Goal: Transaction & Acquisition: Purchase product/service

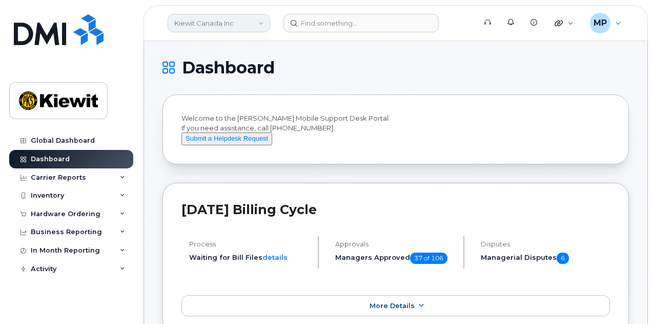
click at [246, 26] on link "Kiewit Canada Inc" at bounding box center [219, 23] width 103 height 18
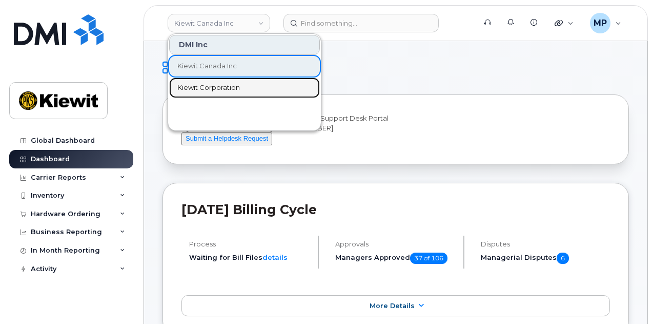
drag, startPoint x: 222, startPoint y: 88, endPoint x: 230, endPoint y: 91, distance: 8.1
click at [222, 88] on span "Kiewit Corporation" at bounding box center [208, 88] width 63 height 10
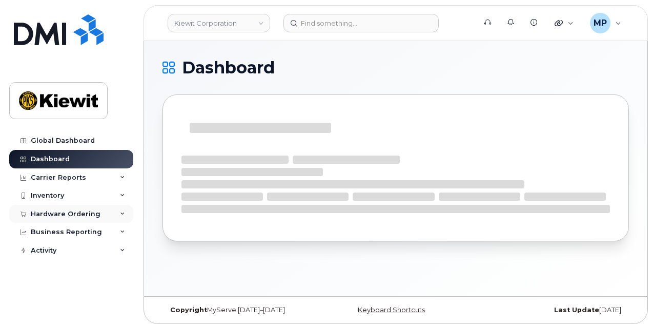
click at [66, 214] on div "Hardware Ordering" at bounding box center [66, 214] width 70 height 8
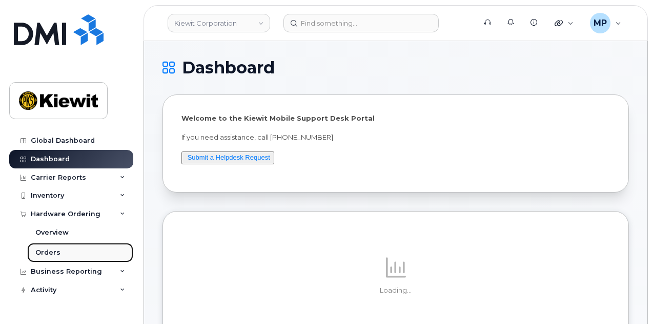
click at [59, 255] on link "Orders" at bounding box center [80, 252] width 106 height 19
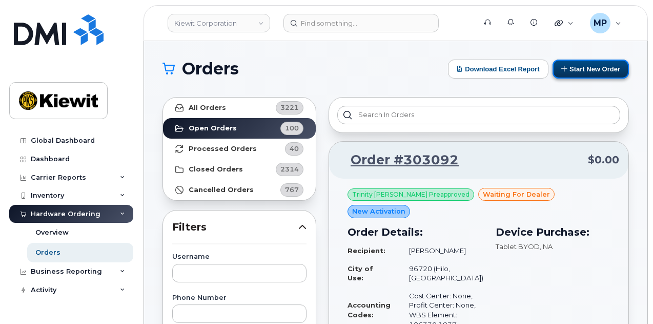
click at [583, 65] on button "Start New Order" at bounding box center [591, 68] width 76 height 19
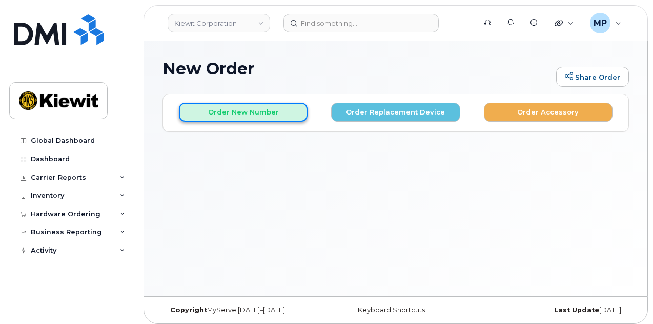
click at [258, 115] on button "Order New Number" at bounding box center [243, 112] width 129 height 19
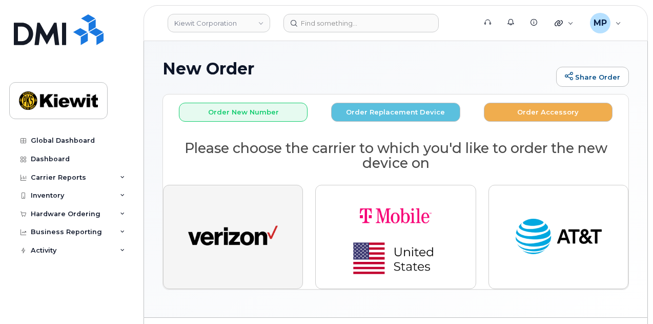
click at [231, 240] on img "button" at bounding box center [233, 237] width 90 height 46
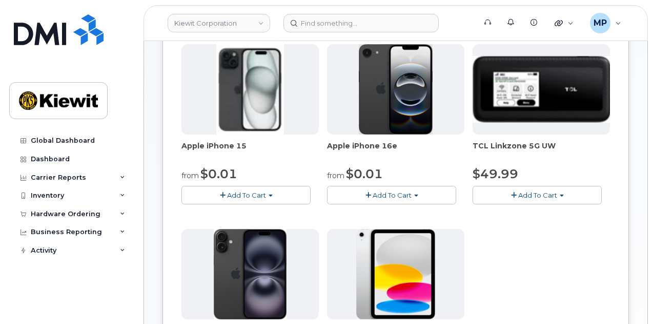
scroll to position [154, 0]
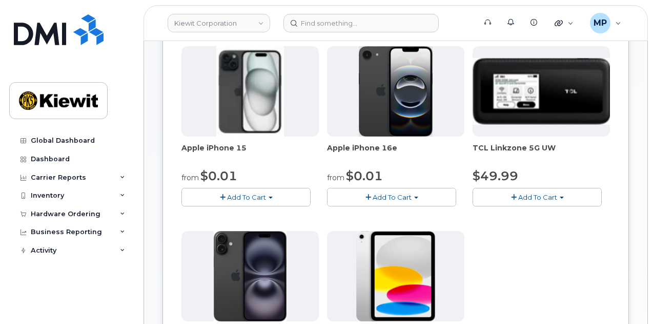
click at [334, 201] on button "Add To Cart" at bounding box center [391, 197] width 129 height 18
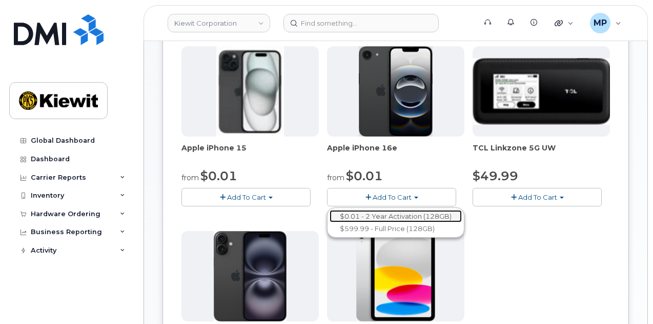
drag, startPoint x: 376, startPoint y: 211, endPoint x: 382, endPoint y: 211, distance: 6.2
click at [376, 211] on link "$0.01 - 2 Year Activation (128GB)" at bounding box center [396, 216] width 132 height 13
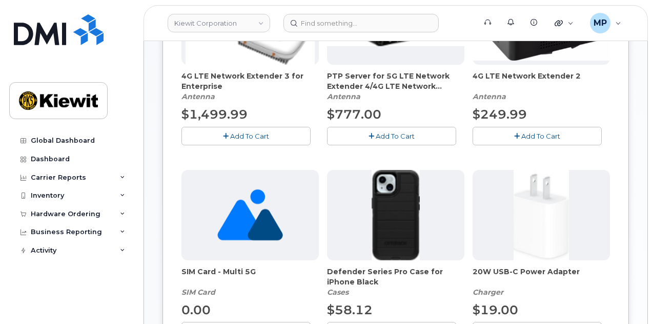
scroll to position [308, 0]
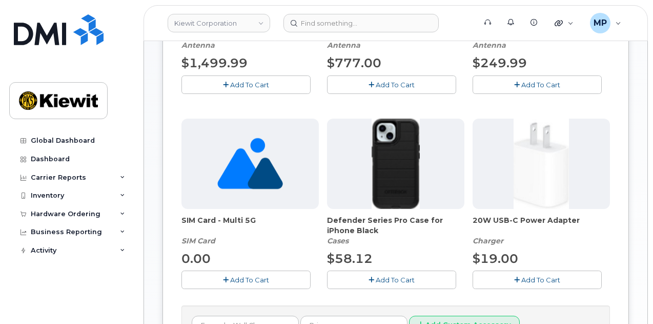
click at [376, 276] on span "Add To Cart" at bounding box center [395, 279] width 39 height 8
click at [522, 281] on span "Add To Cart" at bounding box center [541, 279] width 39 height 8
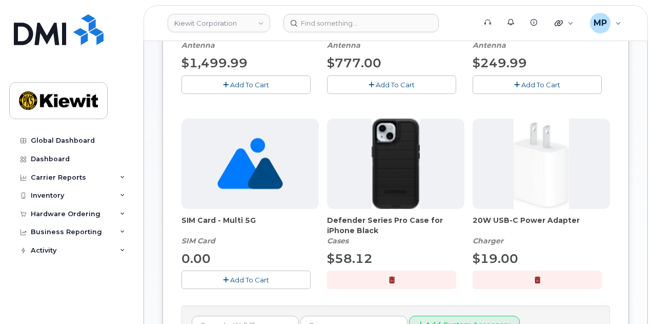
scroll to position [256, 0]
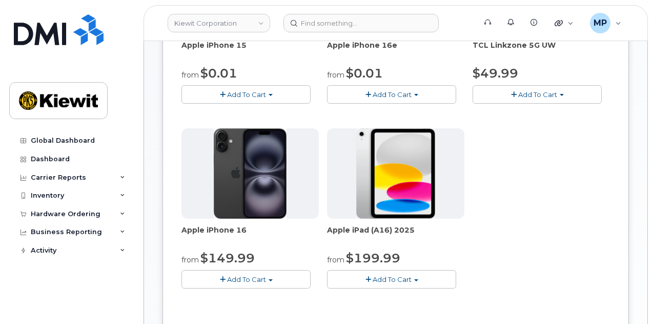
scroll to position [353, 0]
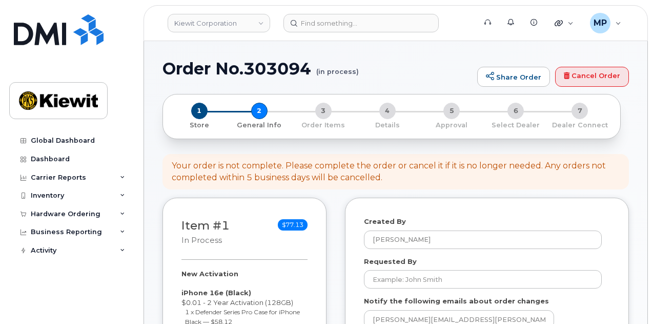
select select
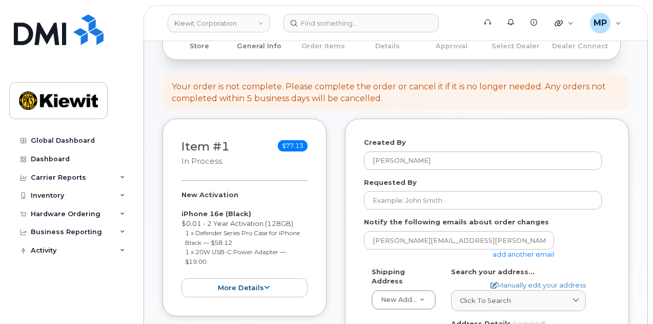
scroll to position [103, 0]
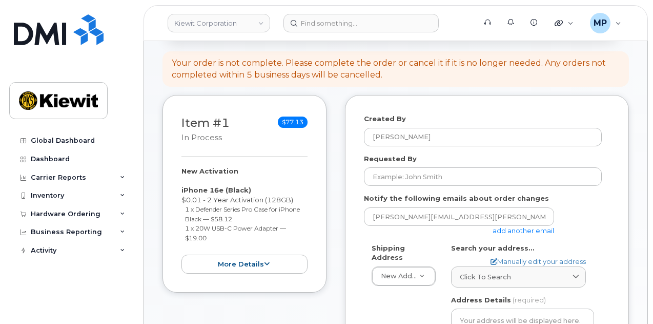
click at [533, 231] on link "add another email" at bounding box center [524, 230] width 62 height 8
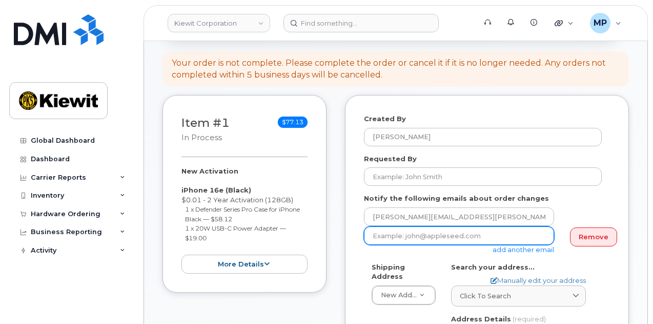
click at [481, 240] on input "email" at bounding box center [459, 235] width 190 height 18
paste input "David.Gutierrez"
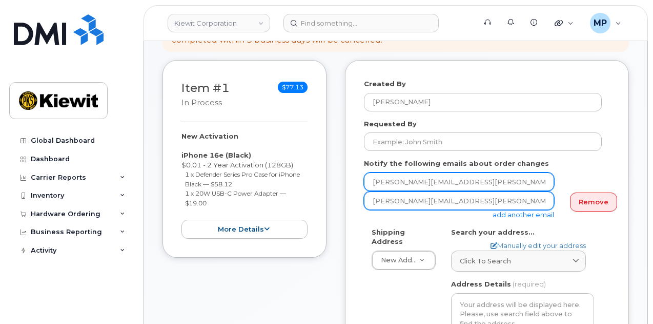
scroll to position [154, 0]
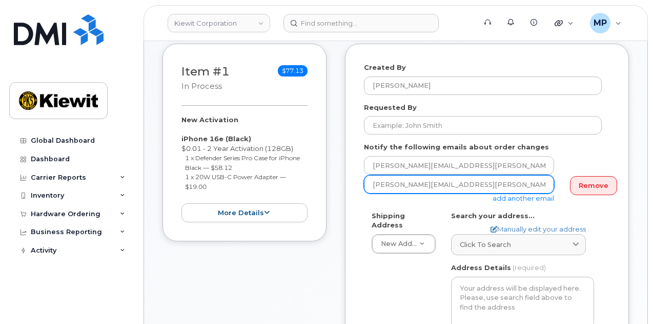
type input "[PERSON_NAME][EMAIL_ADDRESS][PERSON_NAME][PERSON_NAME][DOMAIN_NAME]"
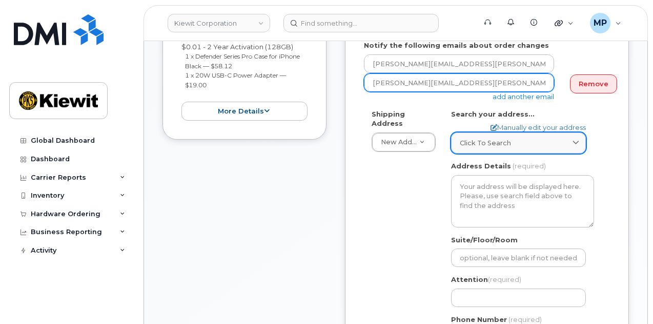
scroll to position [256, 0]
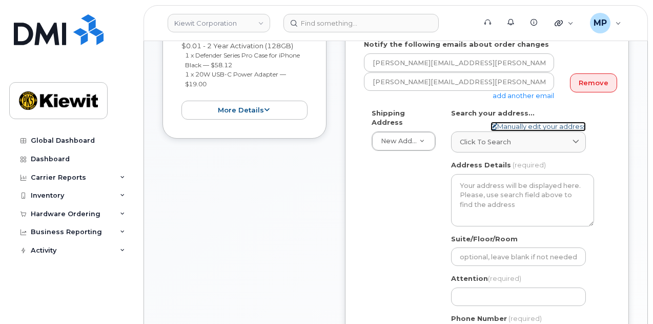
click at [555, 128] on link "Manually edit your address" at bounding box center [538, 127] width 95 height 10
select select
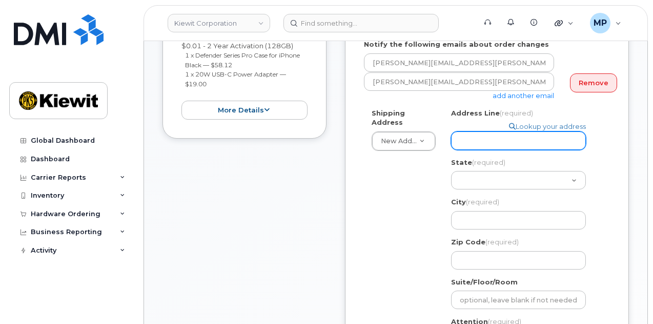
click at [515, 144] on input "Address Line (required)" at bounding box center [518, 140] width 135 height 18
paste input "10150 Centennial Parkway"
type input "10150 Centennial Parkway"
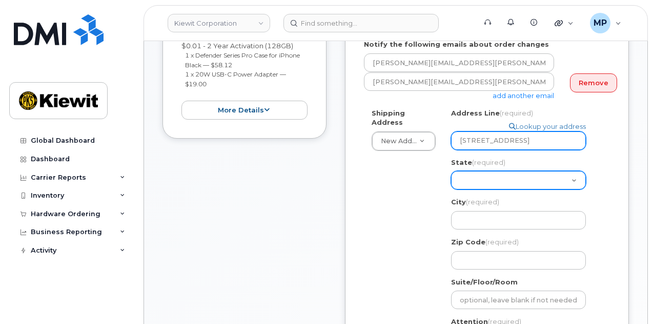
select select
type input "10150 Centennial Parkway"
drag, startPoint x: 474, startPoint y: 183, endPoint x: 480, endPoint y: 180, distance: 6.7
click at [474, 182] on select "Alabama Alaska American Samoa Arizona Arkansas California Colorado Connecticut …" at bounding box center [518, 180] width 135 height 18
select select "UT"
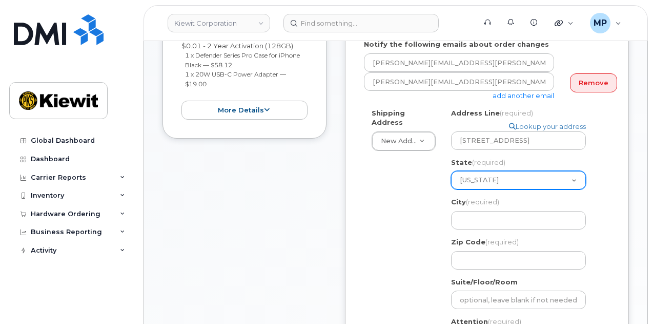
click at [451, 171] on select "Alabama Alaska American Samoa Arizona Arkansas California Colorado Connecticut …" at bounding box center [518, 180] width 135 height 18
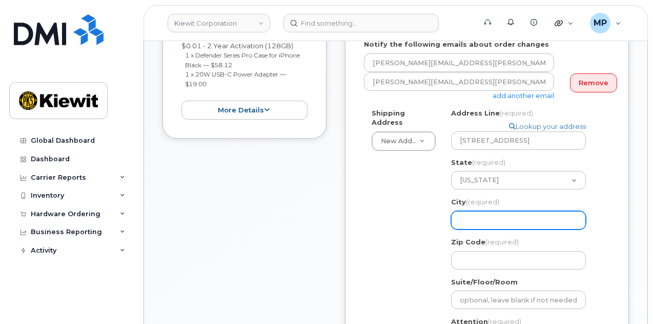
click at [499, 212] on input "City (required)" at bounding box center [518, 220] width 135 height 18
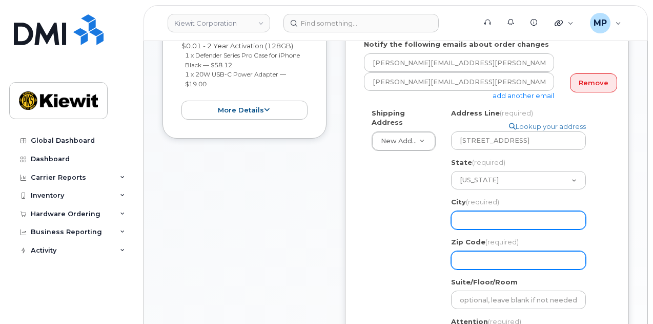
select select
type input "S"
select select
type input "Sa"
select select
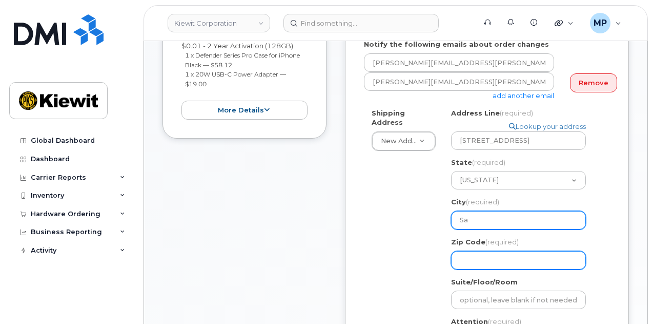
type input "San"
select select
type input "Sand"
select select
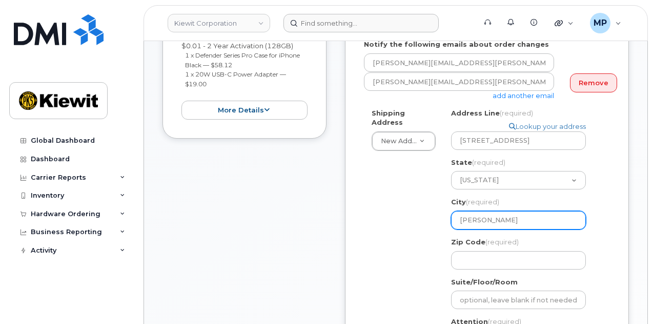
type input "Sandy"
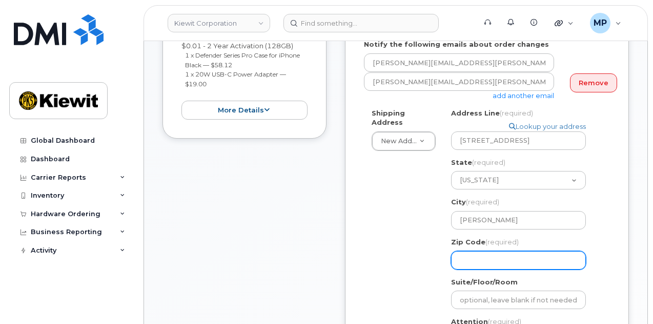
drag, startPoint x: 500, startPoint y: 251, endPoint x: 506, endPoint y: 257, distance: 9.4
click at [500, 251] on input "Zip Code (required)" at bounding box center [518, 260] width 135 height 18
paste input "84070"
select select
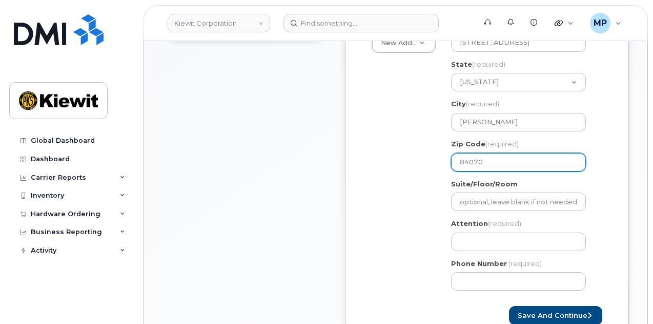
scroll to position [359, 0]
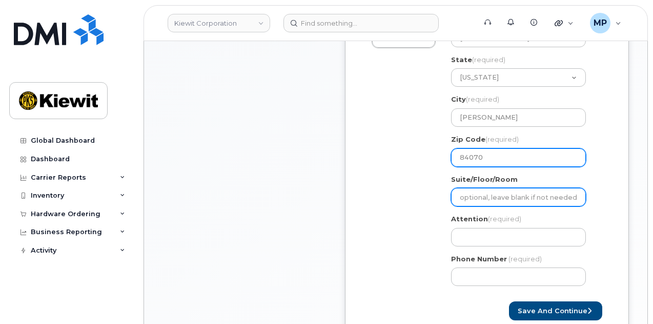
type input "84070"
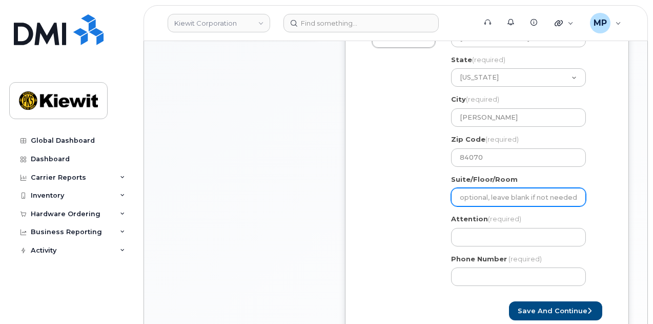
click at [492, 204] on input "Suite/Floor/Room" at bounding box center [518, 197] width 135 height 18
select select
type input "2"
select select
type input "20"
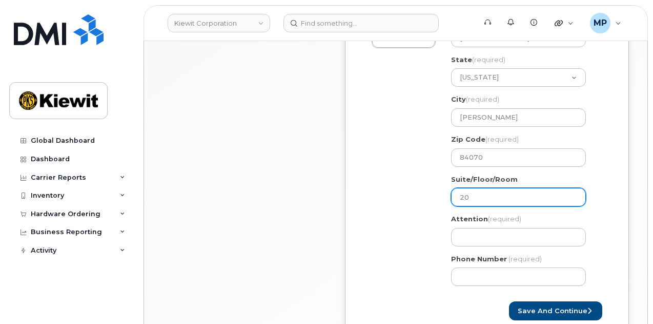
select select
type input "200"
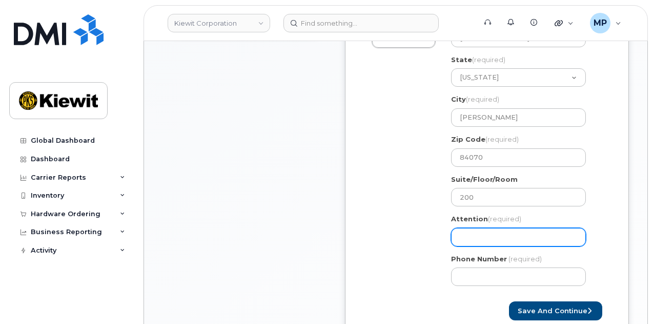
drag, startPoint x: 491, startPoint y: 234, endPoint x: 501, endPoint y: 228, distance: 11.3
click at [491, 234] on input "Attention (required)" at bounding box center [518, 237] width 135 height 18
click at [397, 214] on div "Shipping Address New Address New Address UT Sandy Search your address... Manual…" at bounding box center [483, 150] width 238 height 288
click at [522, 235] on input "Attention (required)" at bounding box center [518, 237] width 135 height 18
paste input "Gerold.Ice"
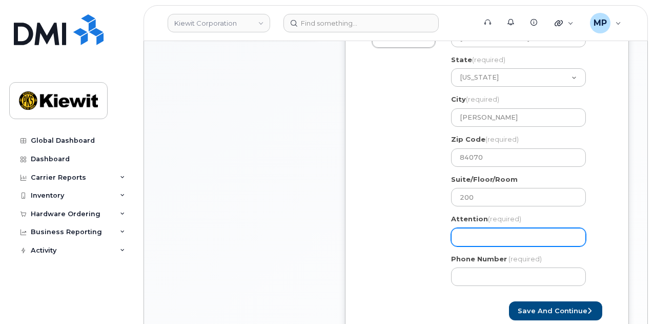
select select
type input "Gerold.Ice"
select select
paste input "Nicholas.Vento"
type input "[PERSON_NAME][DOMAIN_NAME] & [PERSON_NAME].[PERSON_NAME]"
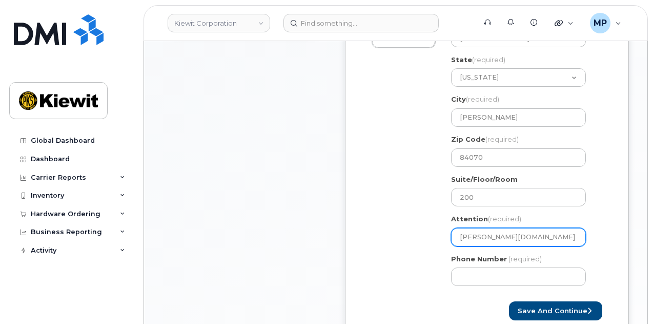
select select
type input "[PERSON_NAME][DOMAIN_NAME] & [PERSON_NAME].[PERSON_NAME]"
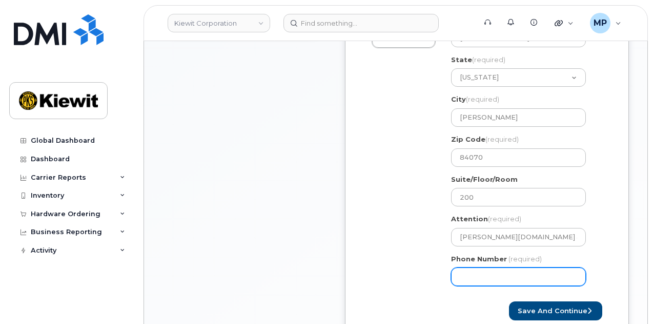
click at [494, 277] on input "Phone Number" at bounding box center [518, 276] width 135 height 18
type input "877772770"
select select
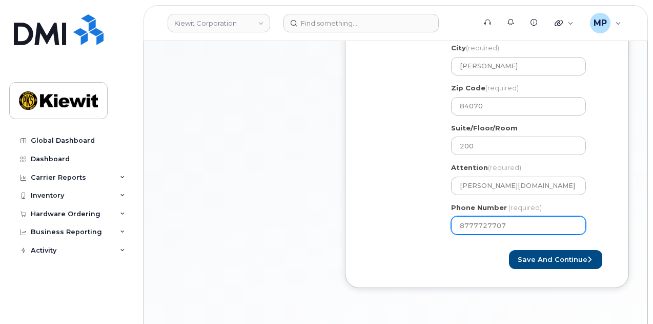
type input "8777727707"
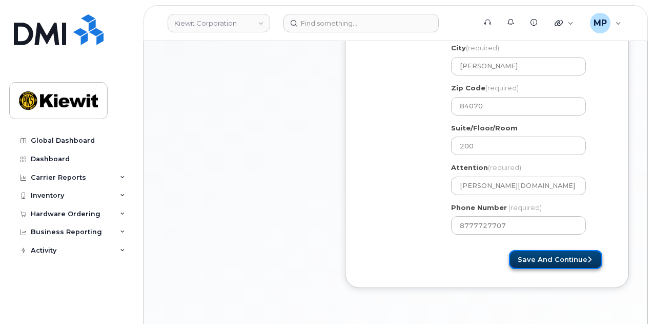
click at [582, 261] on button "Save and Continue" at bounding box center [555, 259] width 93 height 19
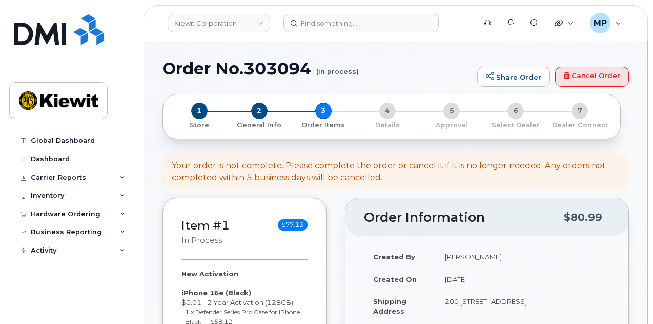
select select
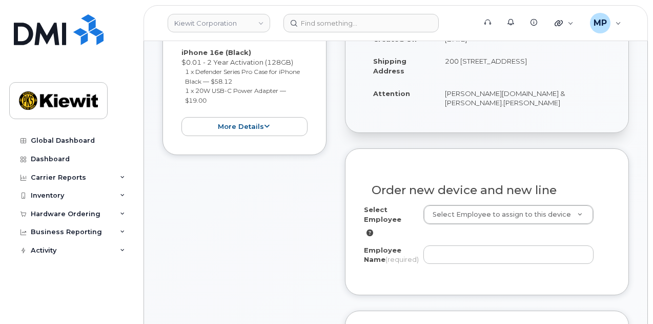
scroll to position [256, 0]
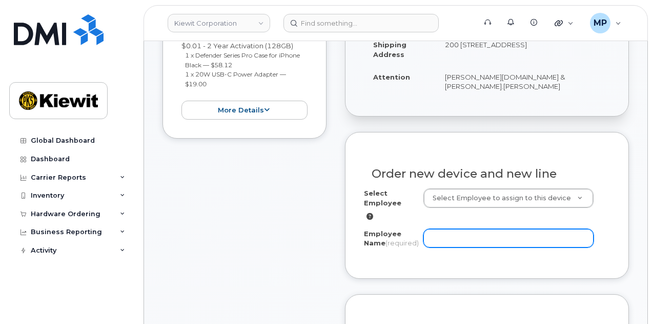
click at [525, 231] on input "Employee Name (required)" at bounding box center [509, 238] width 170 height 18
paste input "[PERSON_NAME].[PERSON_NAME]"
click at [464, 229] on input "[PERSON_NAME].[PERSON_NAME]" at bounding box center [509, 238] width 170 height 18
type input "Nicholas Vento"
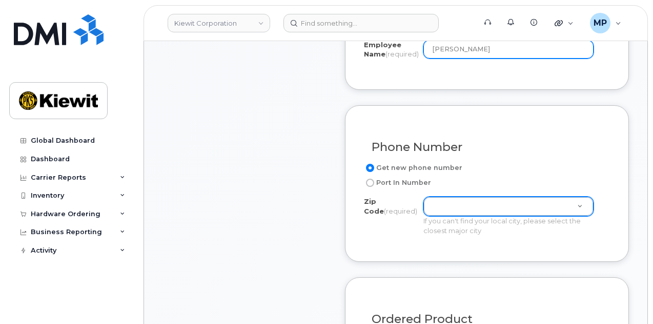
scroll to position [462, 0]
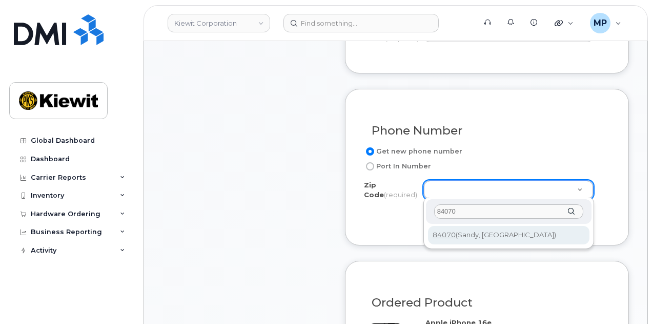
type input "84070"
type input "84070 (Sandy, UT)"
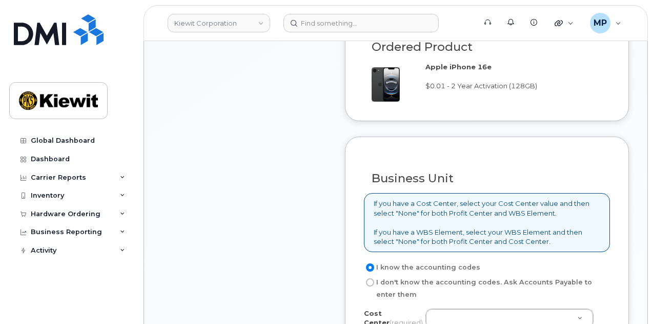
scroll to position [821, 0]
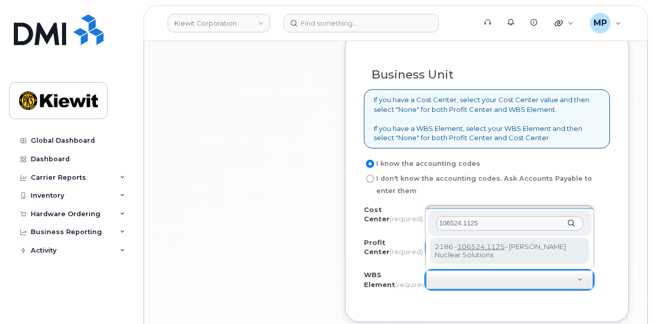
type input "106524.1125"
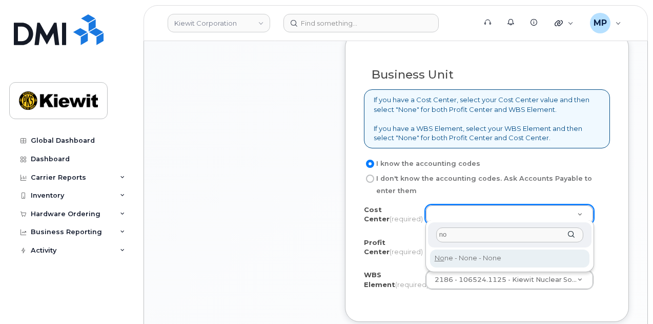
type input "no"
type input "None"
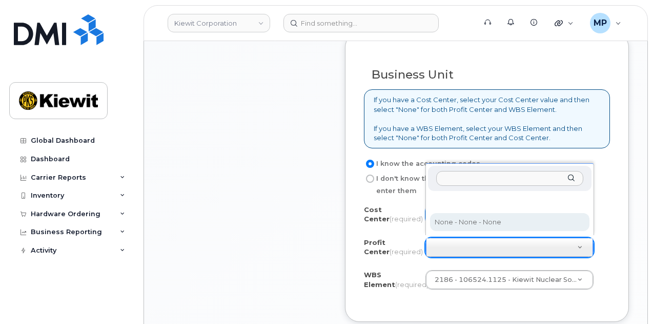
select select "None"
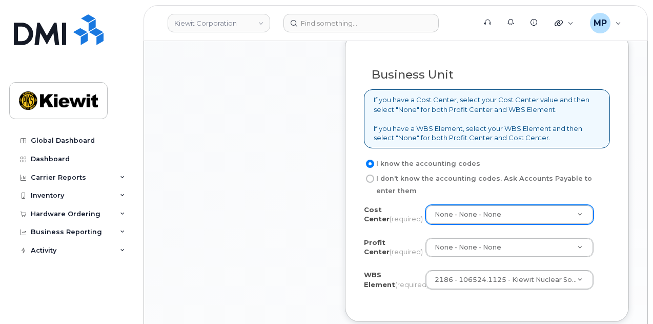
click at [613, 240] on div "Business Unit If you have a Cost Center, select your Cost Center value and then…" at bounding box center [487, 177] width 284 height 289
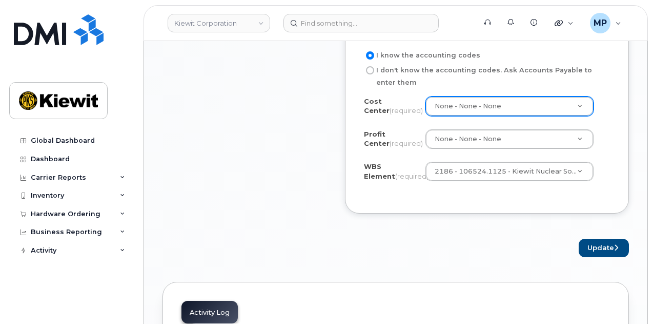
scroll to position [974, 0]
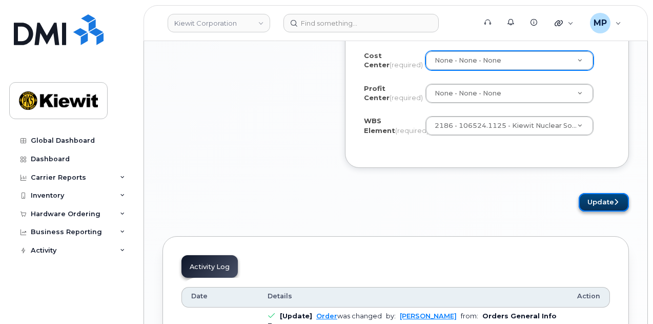
click at [596, 197] on button "Update" at bounding box center [604, 202] width 50 height 19
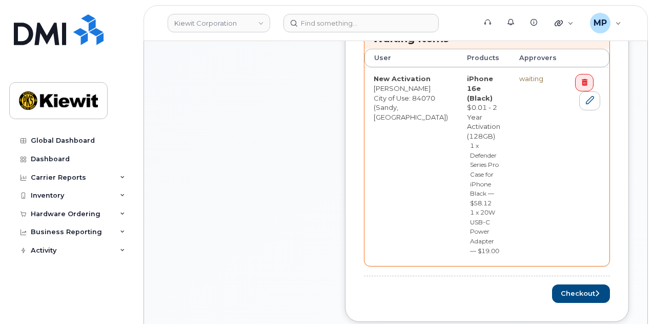
scroll to position [461, 0]
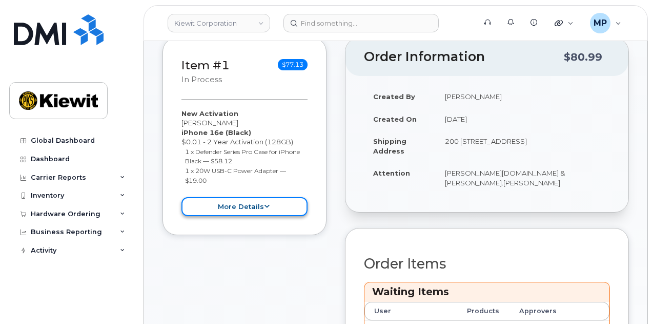
click at [270, 210] on button "more details" at bounding box center [245, 206] width 126 height 19
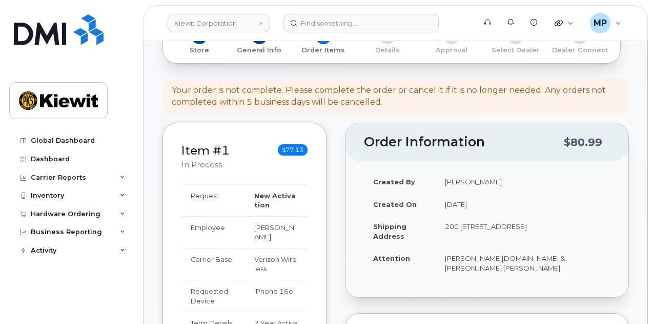
scroll to position [93, 0]
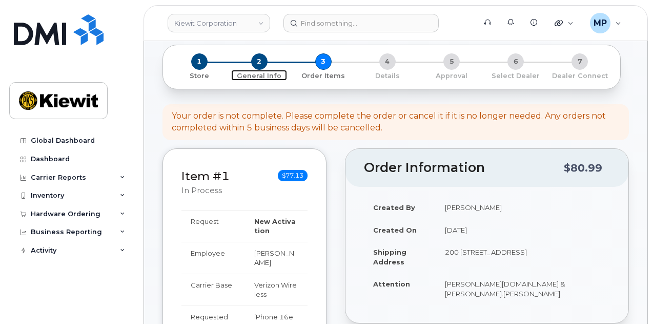
drag, startPoint x: 254, startPoint y: 63, endPoint x: 264, endPoint y: 64, distance: 9.3
click at [254, 63] on span "2" at bounding box center [259, 61] width 16 height 16
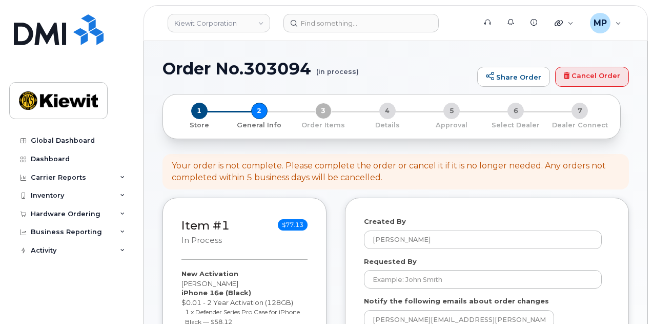
select select
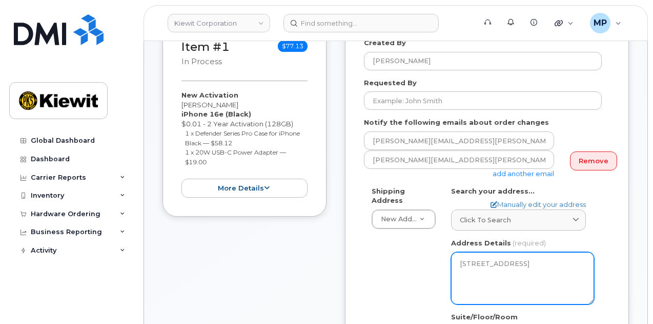
scroll to position [359, 0]
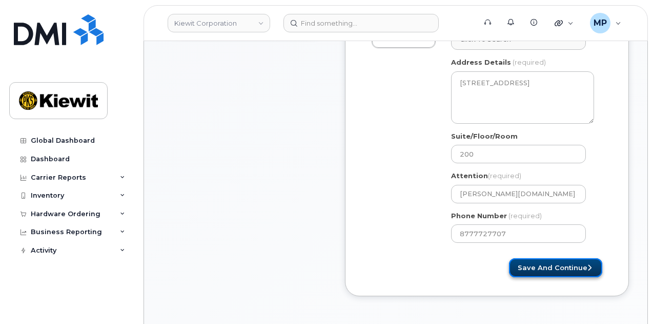
click at [551, 268] on button "Save and Continue" at bounding box center [555, 267] width 93 height 19
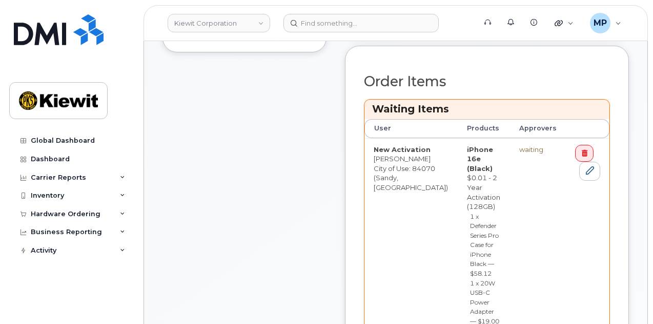
scroll to position [359, 0]
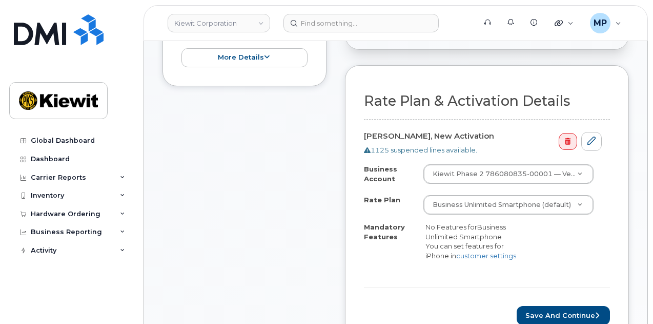
scroll to position [308, 0]
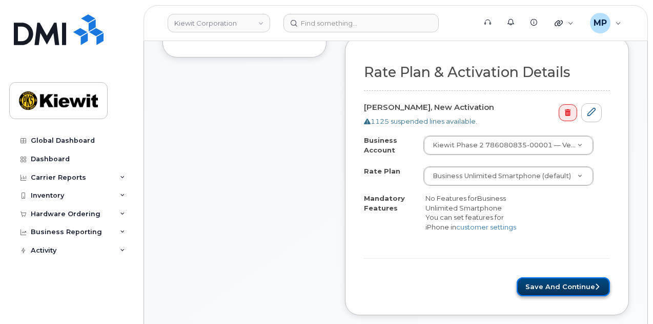
click at [580, 279] on button "Save and Continue" at bounding box center [563, 286] width 93 height 19
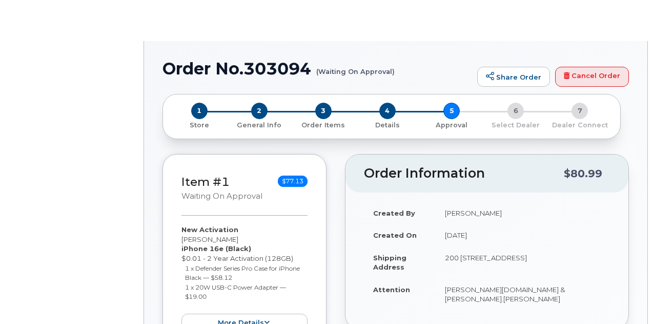
radio input "true"
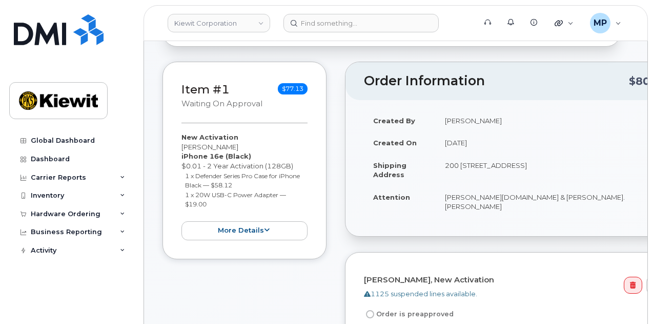
scroll to position [103, 0]
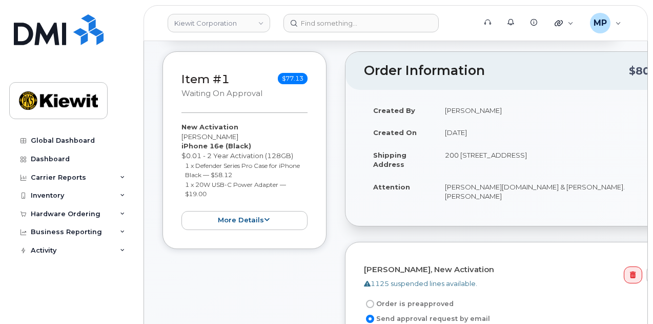
click at [261, 229] on div "Item #1 Waiting On Approval $77.13 New Activation [PERSON_NAME] iPhone 16e (Bla…" at bounding box center [245, 149] width 164 height 197
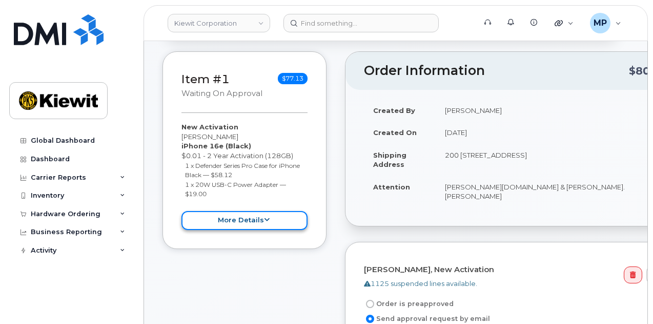
click at [262, 225] on button "more details" at bounding box center [245, 220] width 126 height 19
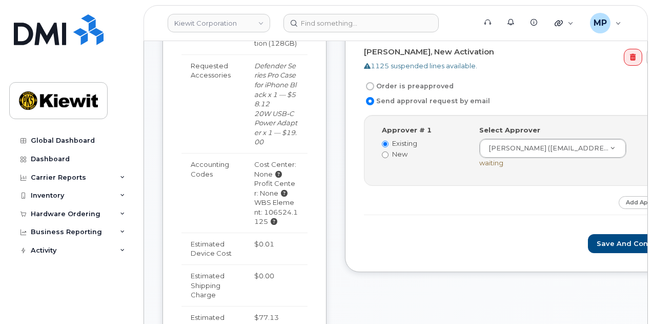
scroll to position [256, 0]
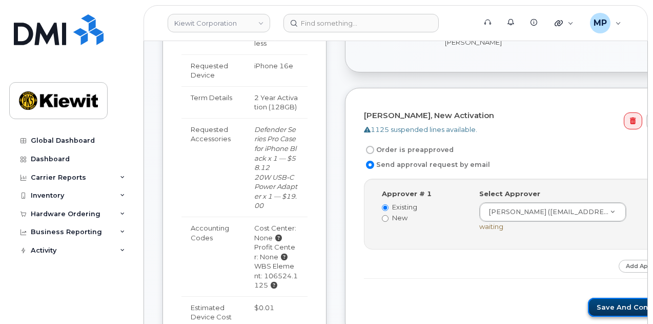
click at [588, 298] on button "Save and Continue" at bounding box center [631, 306] width 87 height 19
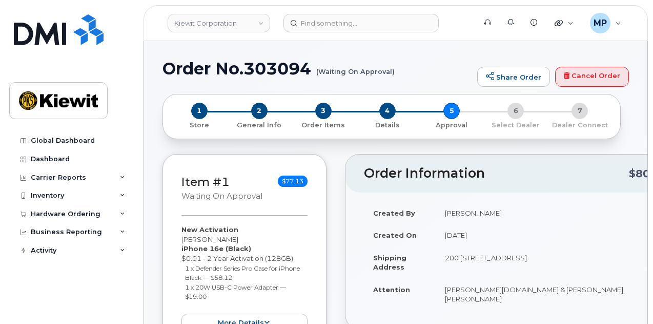
click at [513, 112] on div "1 Store 2 General Info 3 Order Items 4 Details 5 Approval 6 Select Dealer 7 Dea…" at bounding box center [391, 116] width 441 height 27
click at [584, 111] on div "1 Store 2 General Info 3 Order Items 4 Details 5 Approval 6 Select Dealer 7 Dea…" at bounding box center [391, 116] width 441 height 27
click at [393, 113] on span "4" at bounding box center [388, 111] width 16 height 16
click at [454, 107] on div "1 Store 2 General Info 3 Order Items 4 Details 5 Approval 6 Select Dealer 7 Dea…" at bounding box center [391, 116] width 441 height 27
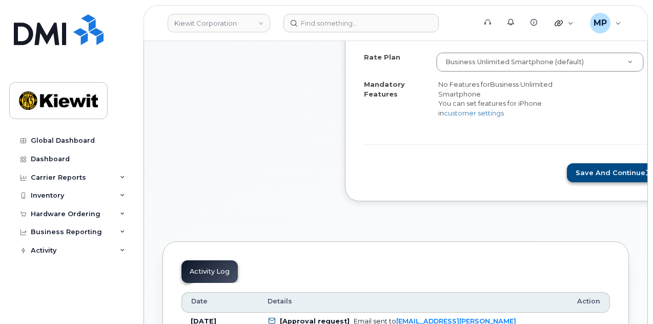
scroll to position [410, 0]
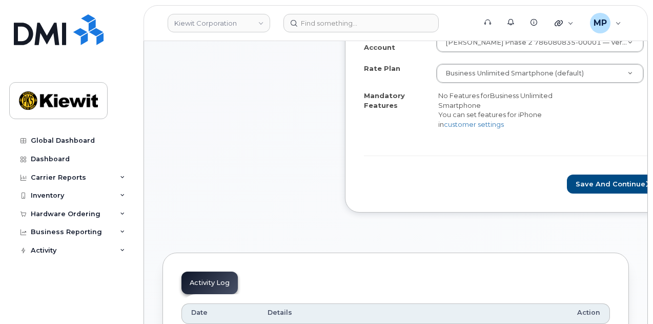
click at [600, 185] on div "Rate Plan & Activation Details [PERSON_NAME], New Activation 1125 suspended lin…" at bounding box center [512, 73] width 334 height 278
click at [603, 176] on button "Save and Continue" at bounding box center [613, 183] width 93 height 19
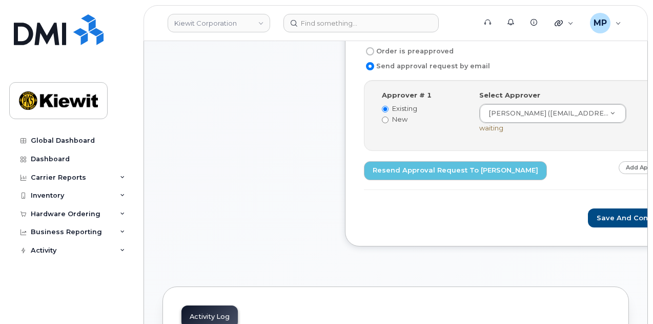
scroll to position [359, 0]
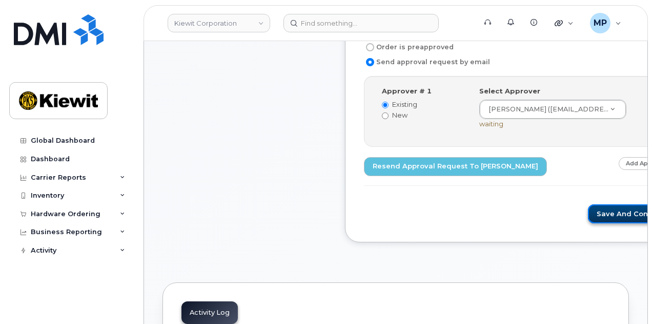
click at [588, 204] on button "Save and Continue" at bounding box center [631, 213] width 87 height 19
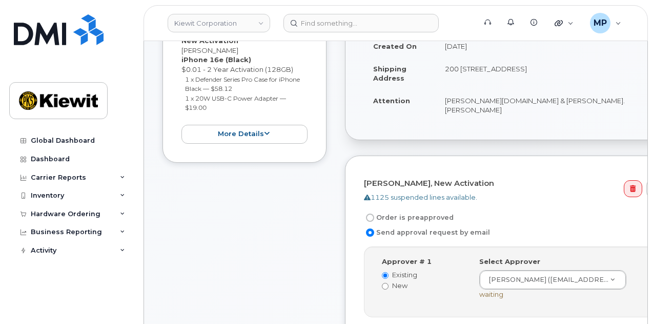
scroll to position [205, 0]
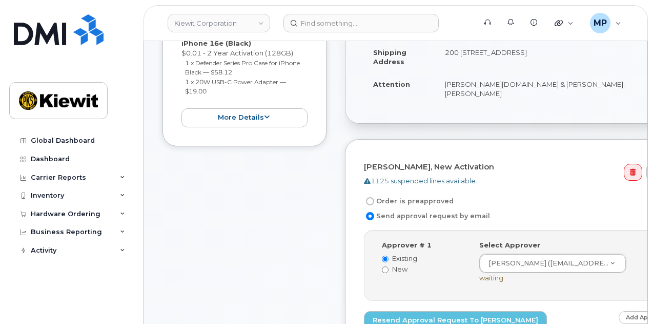
click at [300, 228] on div "Item #1 Waiting On Approval $77.13 New Activation Nicholas Vento iPhone 16e (Bl…" at bounding box center [245, 180] width 164 height 463
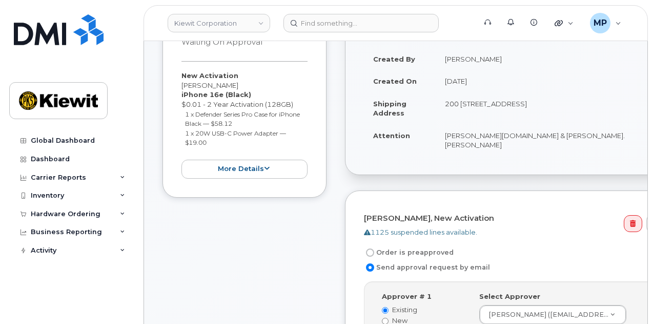
scroll to position [151, 0]
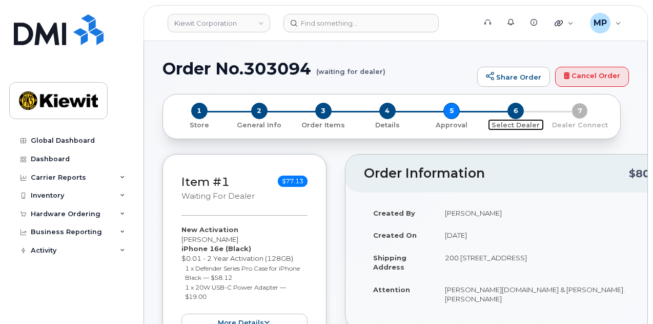
click at [521, 109] on span "6" at bounding box center [516, 111] width 16 height 16
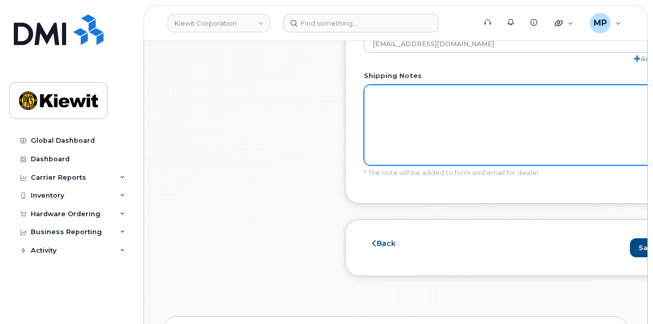
scroll to position [718, 0]
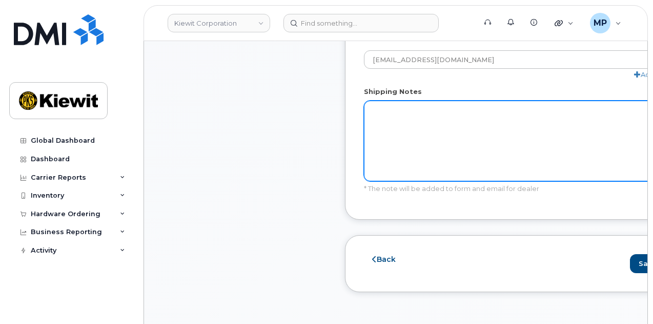
click at [459, 151] on textarea "Shipping Notes" at bounding box center [547, 141] width 367 height 81
type textarea "Please ship ASAP. 2 Day or Overnight"
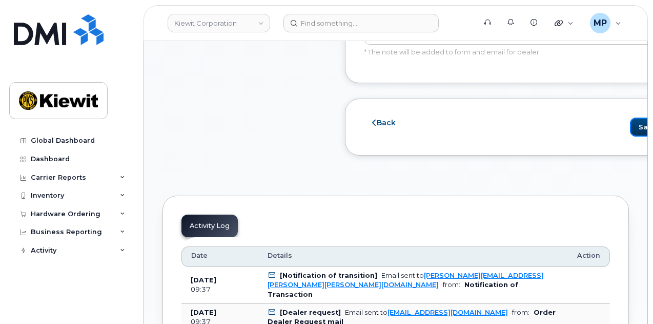
scroll to position [923, 0]
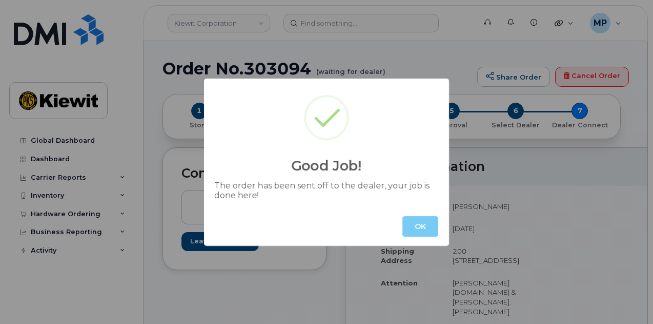
click at [422, 227] on button "OK" at bounding box center [421, 226] width 36 height 21
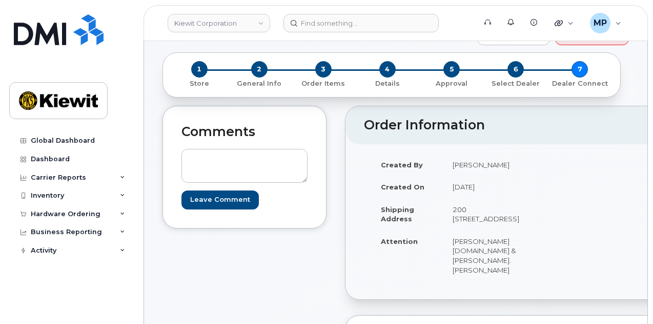
scroll to position [51, 0]
